Goal: Task Accomplishment & Management: Manage account settings

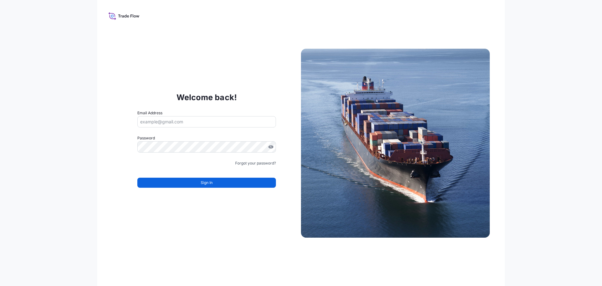
click at [194, 126] on input "Email Address" at bounding box center [206, 121] width 139 height 11
click at [164, 122] on input "Email Address" at bounding box center [206, 121] width 139 height 11
type input "[EMAIL_ADDRESS][PERSON_NAME][DOMAIN_NAME]"
click at [152, 121] on input "Email Address" at bounding box center [206, 121] width 139 height 11
paste input "[EMAIL_ADDRESS][PERSON_NAME][DOMAIN_NAME]"
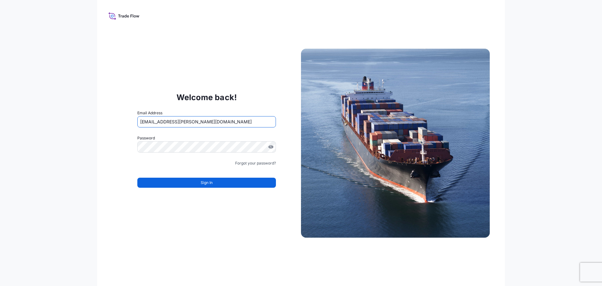
type input "[EMAIL_ADDRESS][PERSON_NAME][DOMAIN_NAME]"
click at [163, 140] on label "Password" at bounding box center [206, 138] width 139 height 6
